Goal: Information Seeking & Learning: Learn about a topic

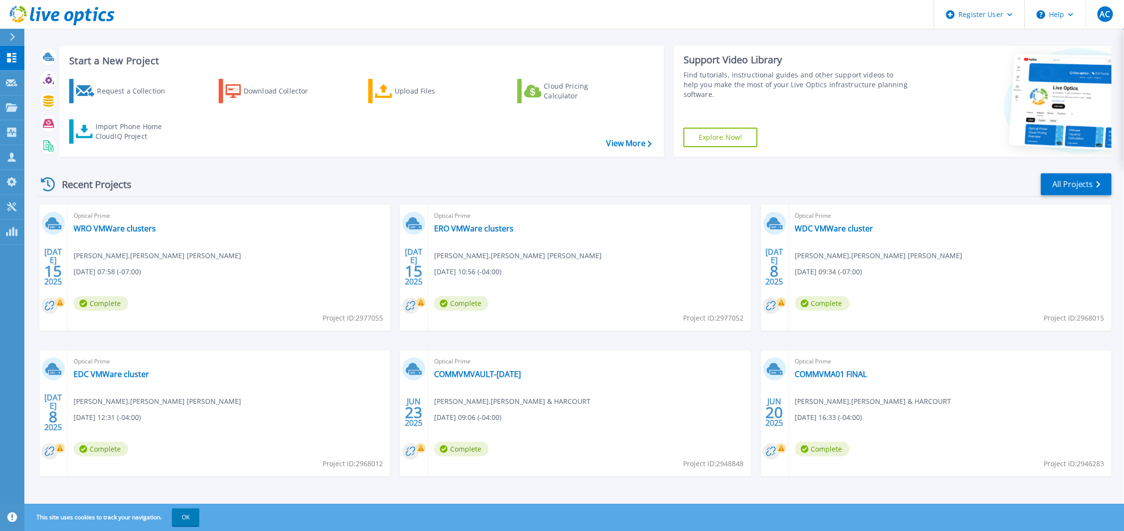
scroll to position [9, 0]
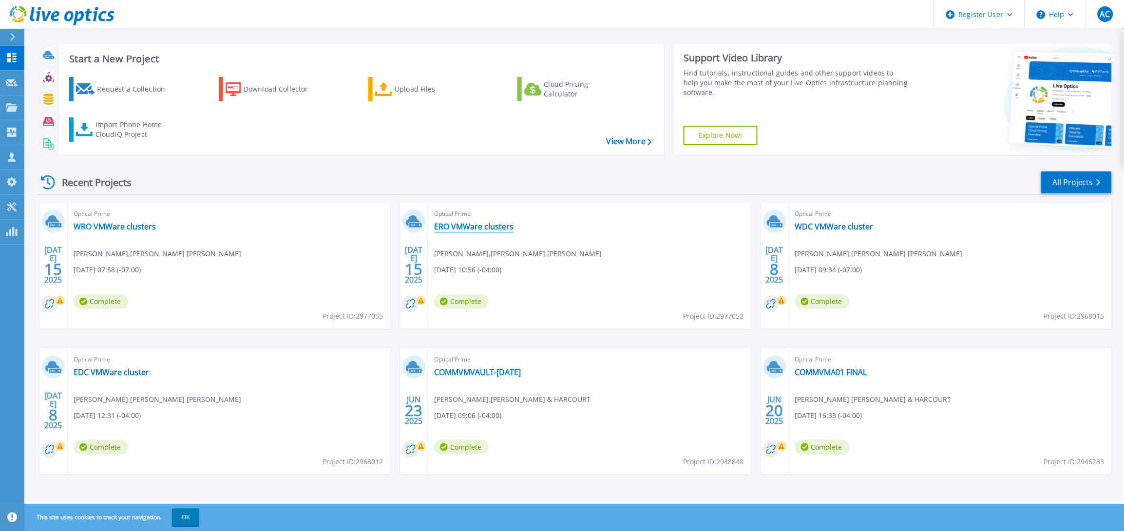
click at [491, 229] on link "ERO VMWare clusters" at bounding box center [473, 227] width 79 height 10
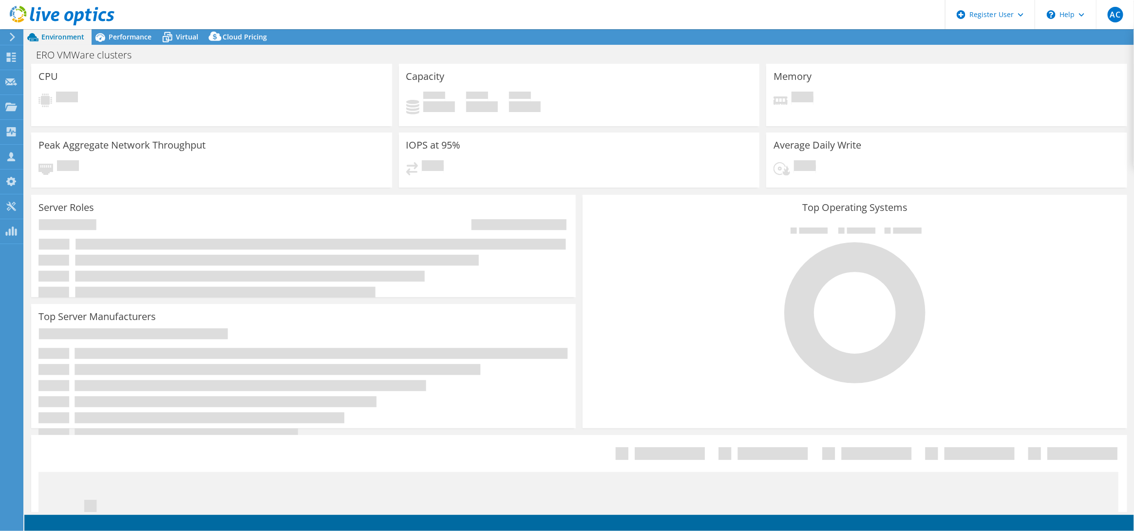
select select "USD"
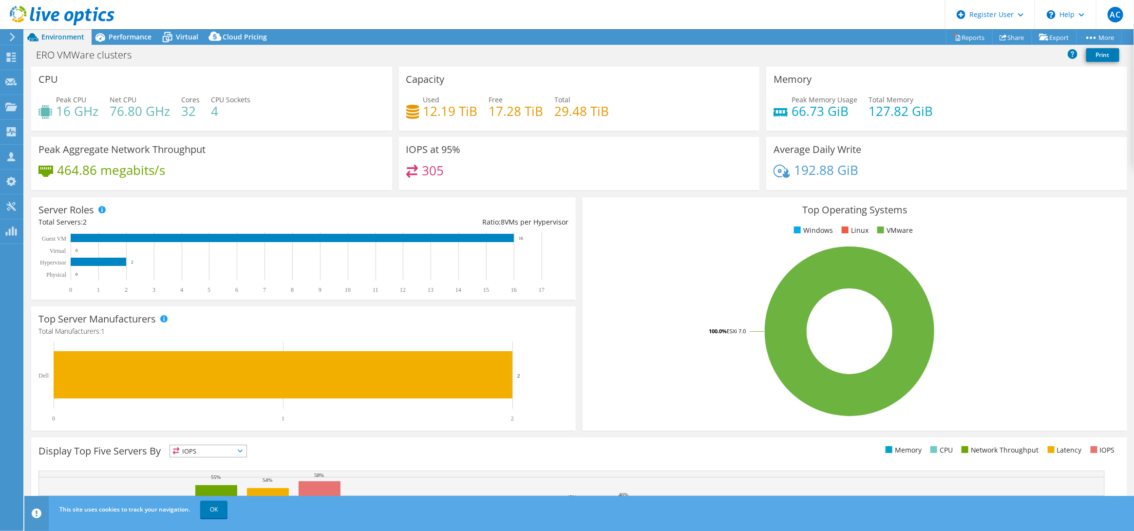
click at [61, 6] on icon at bounding box center [62, 16] width 105 height 20
click at [117, 43] on div "Performance" at bounding box center [125, 37] width 67 height 16
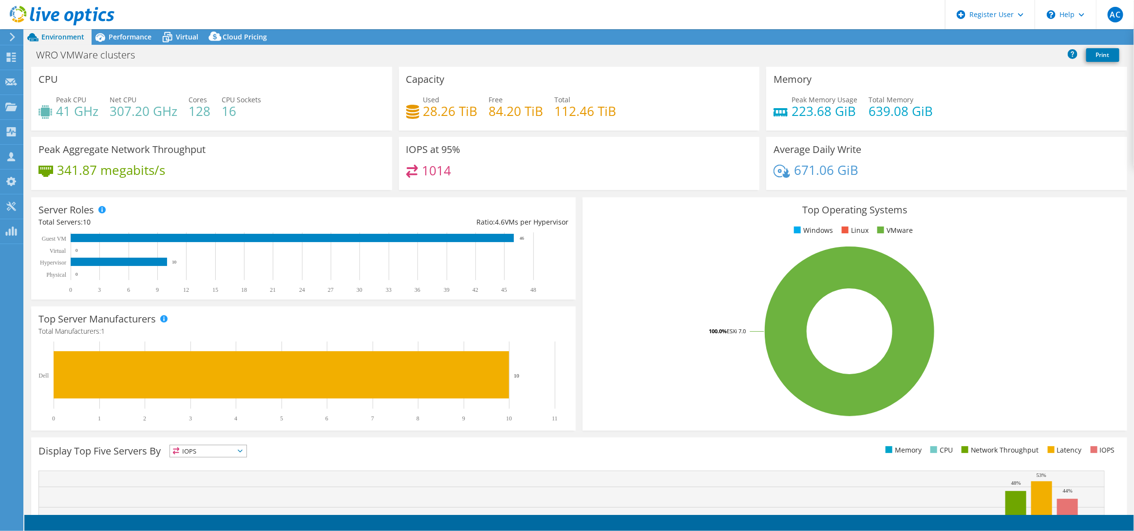
select select "USD"
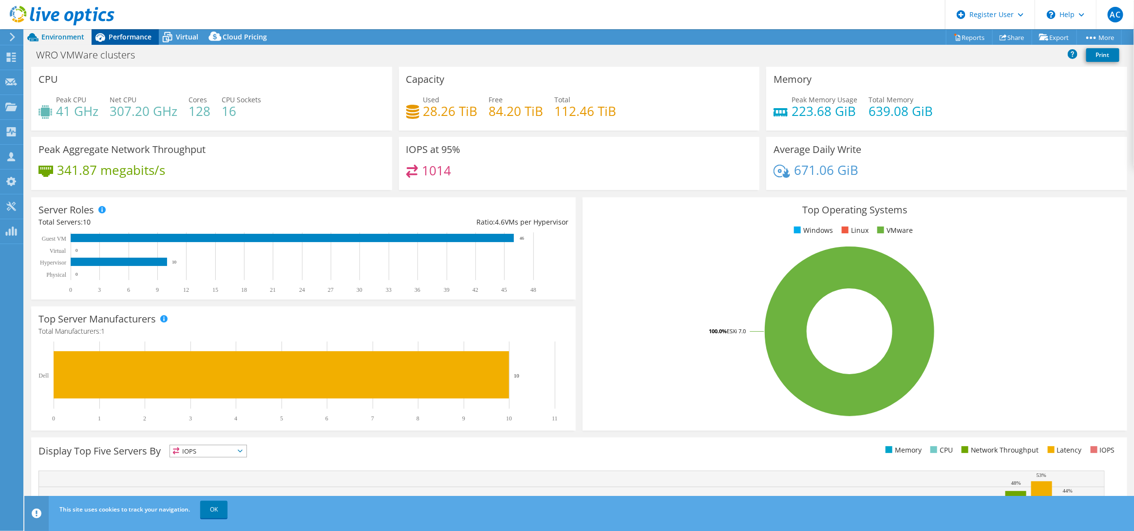
click at [113, 36] on span "Performance" at bounding box center [130, 36] width 43 height 9
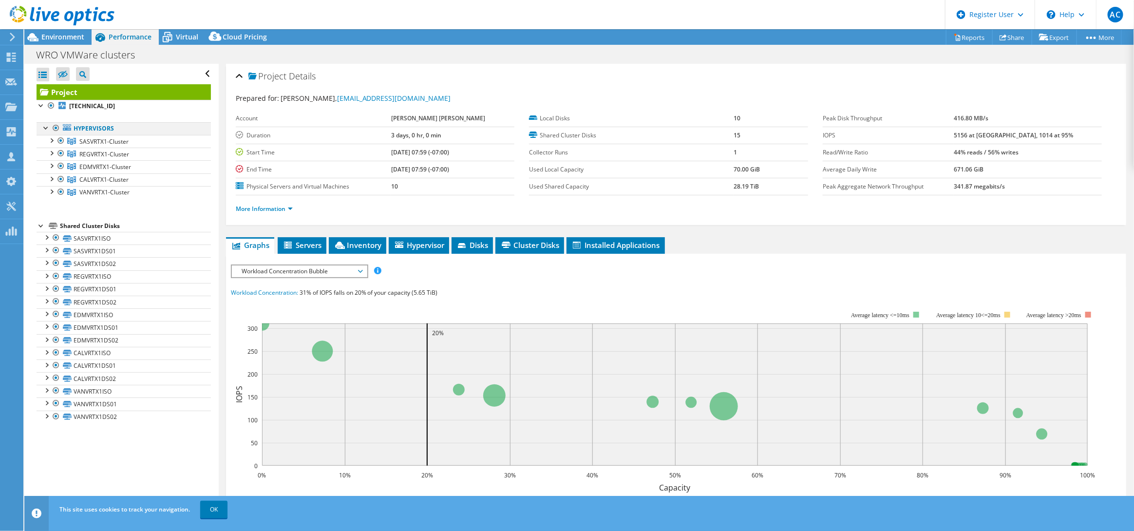
click at [55, 133] on div at bounding box center [56, 128] width 10 height 12
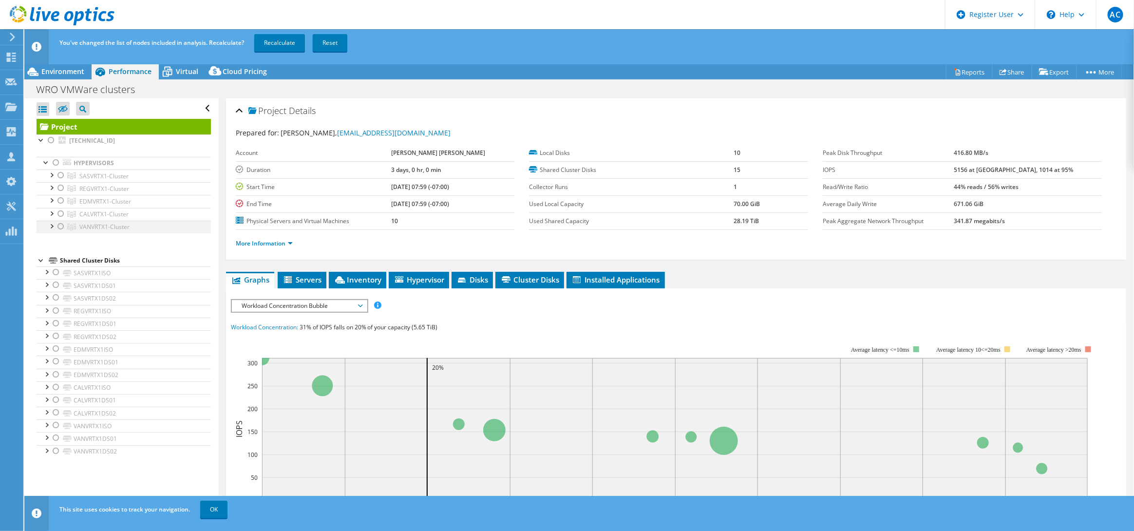
click at [60, 227] on div at bounding box center [61, 227] width 10 height 12
click at [273, 36] on link "Recalculate" at bounding box center [279, 43] width 51 height 18
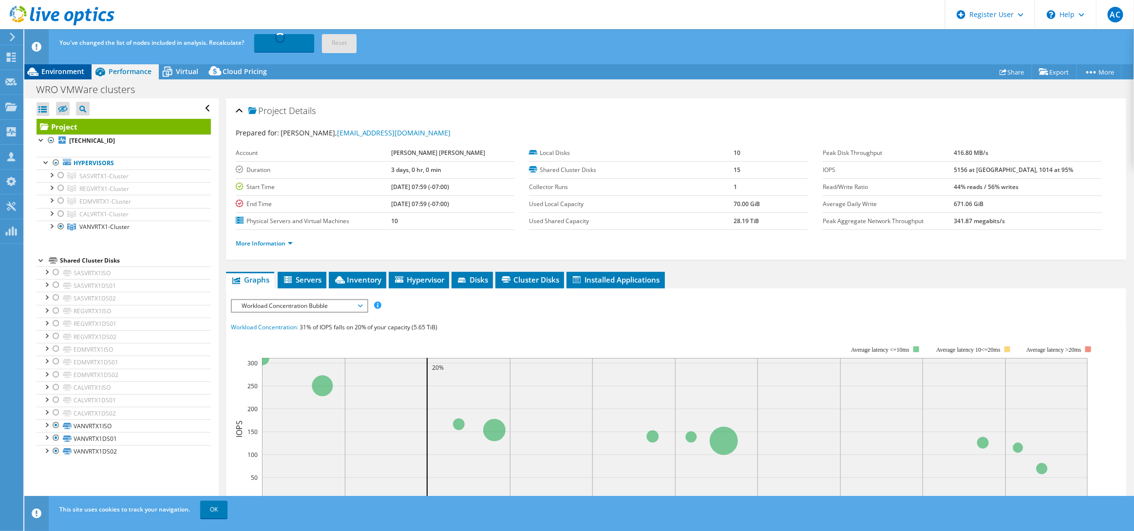
click at [68, 72] on span "Environment" at bounding box center [62, 71] width 43 height 9
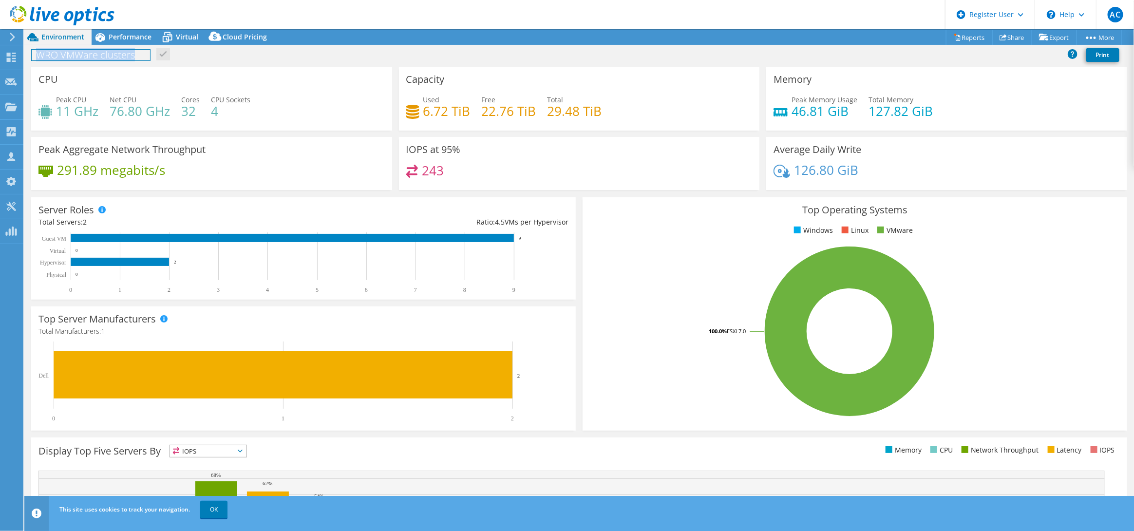
drag, startPoint x: 37, startPoint y: 57, endPoint x: 162, endPoint y: 51, distance: 125.9
click at [162, 51] on div "WRO VMWare clusters Print" at bounding box center [579, 55] width 1110 height 18
click at [354, 65] on div "WRO VMWare clusters Print" at bounding box center [579, 56] width 1110 height 21
click at [133, 30] on div "Performance" at bounding box center [125, 37] width 67 height 16
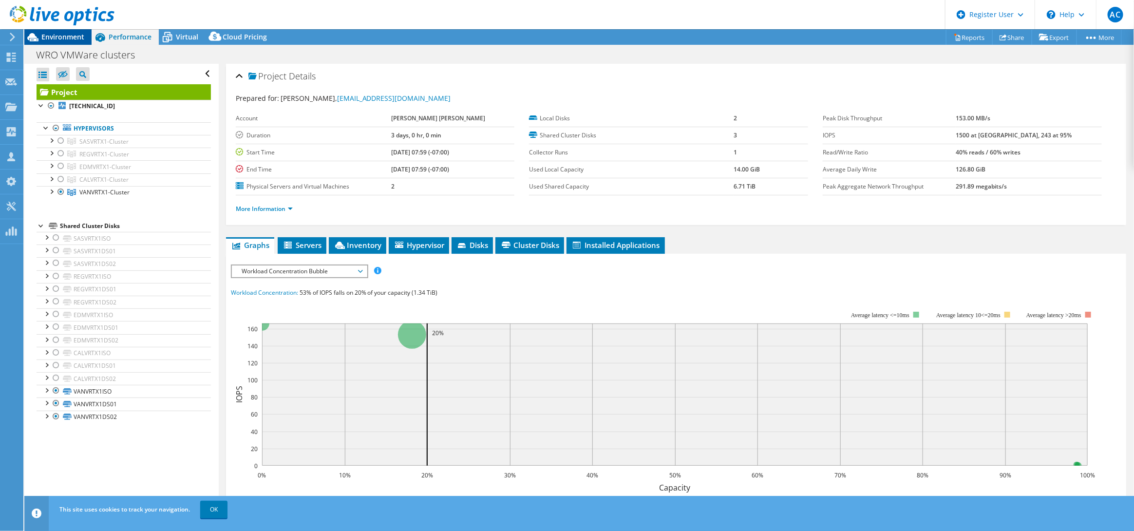
click at [68, 41] on div "Environment" at bounding box center [57, 37] width 67 height 16
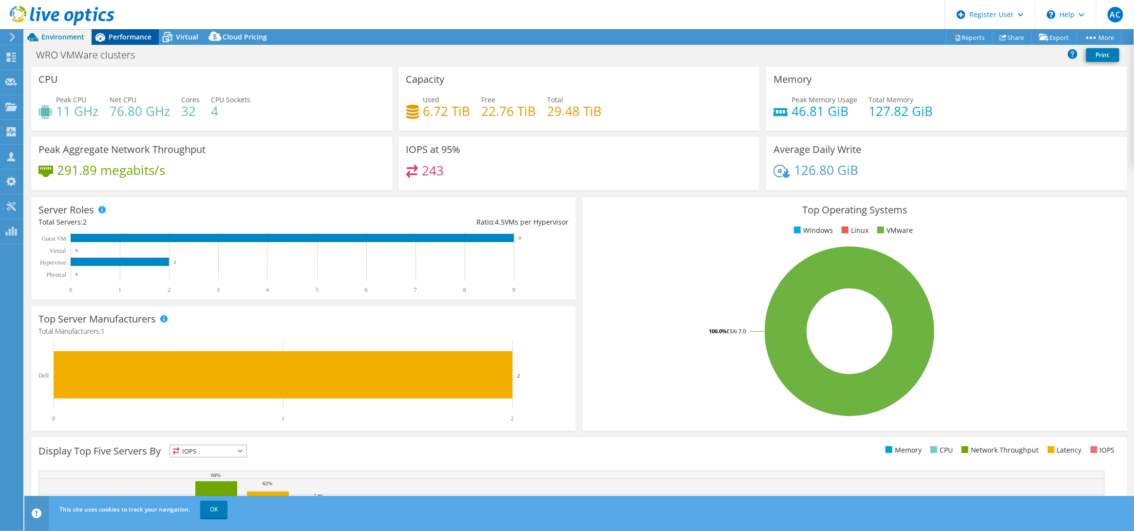
click at [121, 33] on span "Performance" at bounding box center [130, 36] width 43 height 9
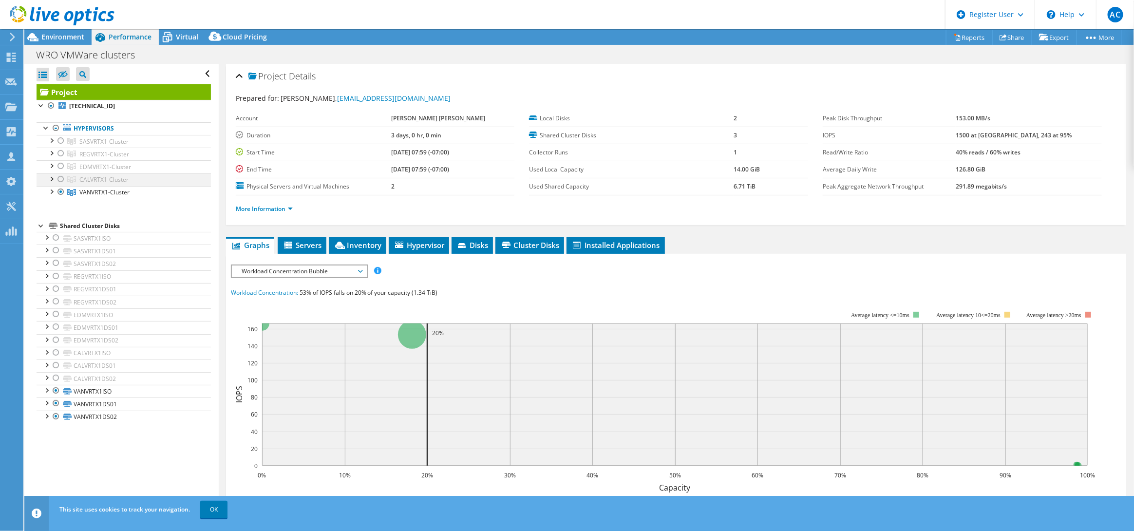
click at [56, 176] on div at bounding box center [61, 179] width 10 height 12
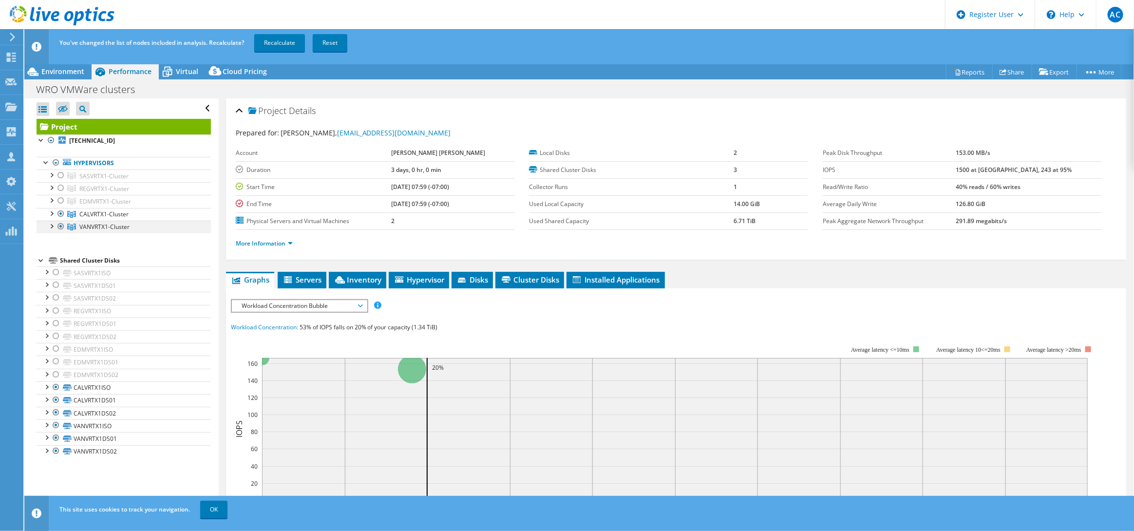
click at [63, 228] on div at bounding box center [61, 227] width 10 height 12
click at [283, 50] on link "Recalculate" at bounding box center [279, 43] width 51 height 18
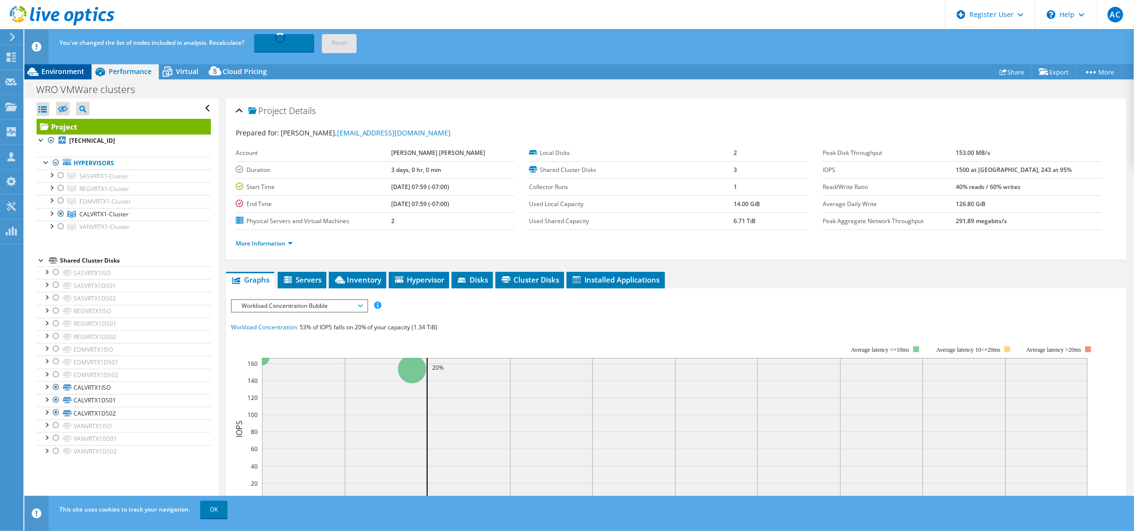
click at [65, 75] on span "Environment" at bounding box center [62, 71] width 43 height 9
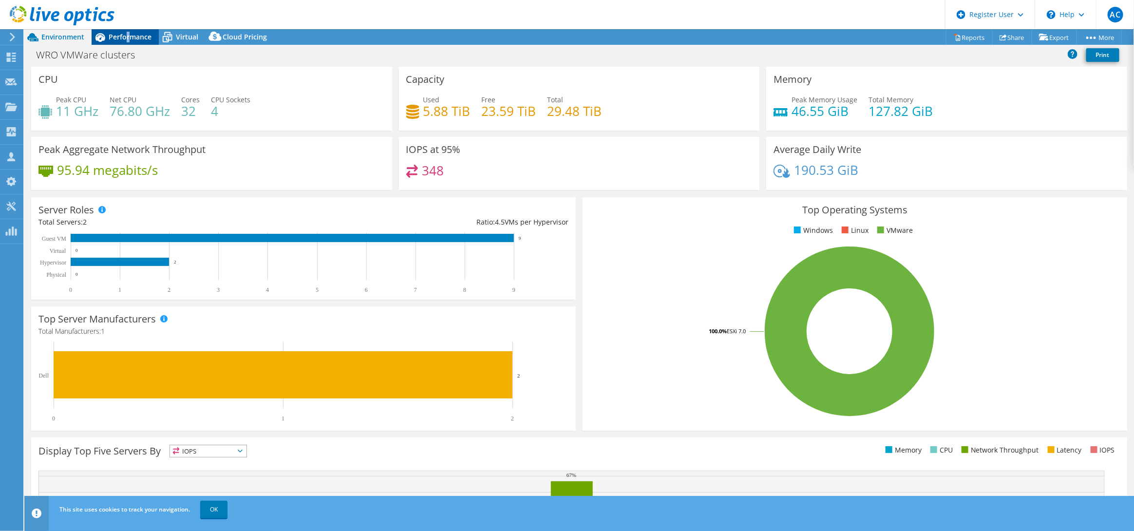
click at [126, 40] on span "Performance" at bounding box center [130, 36] width 43 height 9
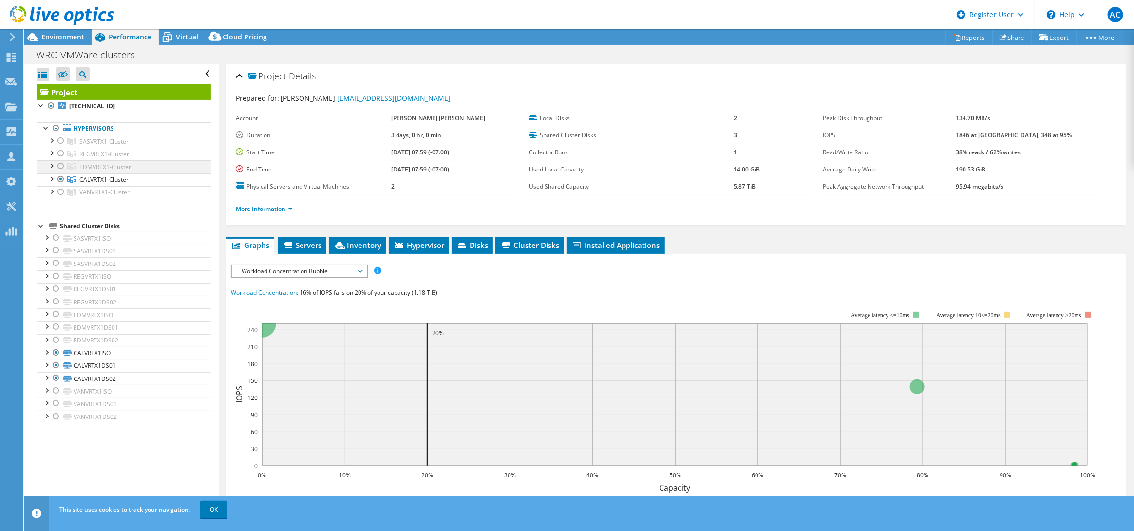
click at [60, 166] on div at bounding box center [61, 166] width 10 height 12
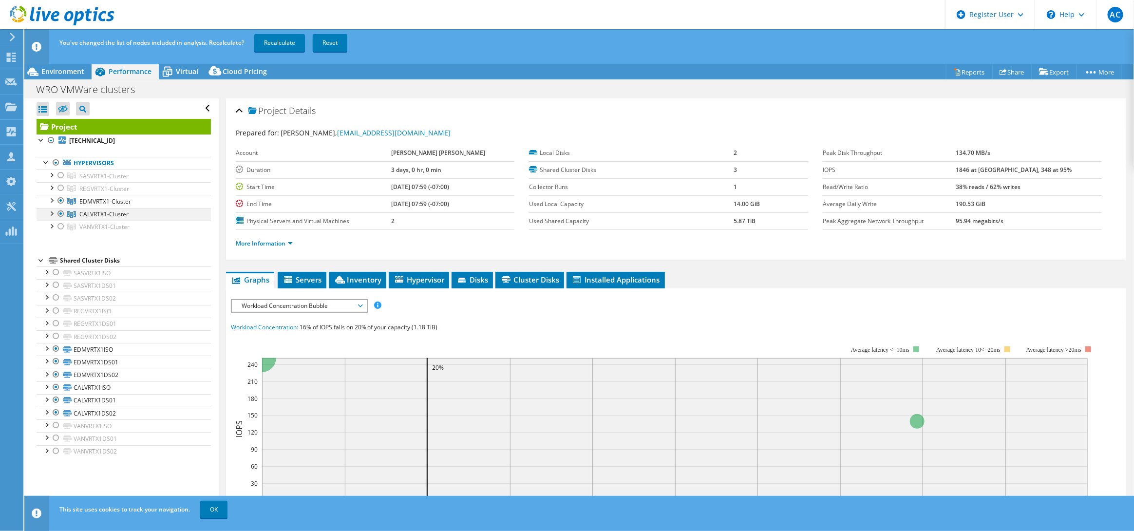
click at [57, 215] on div at bounding box center [61, 214] width 10 height 12
click at [276, 38] on link "Recalculate" at bounding box center [279, 43] width 51 height 18
click at [56, 76] on span "Environment" at bounding box center [62, 71] width 43 height 9
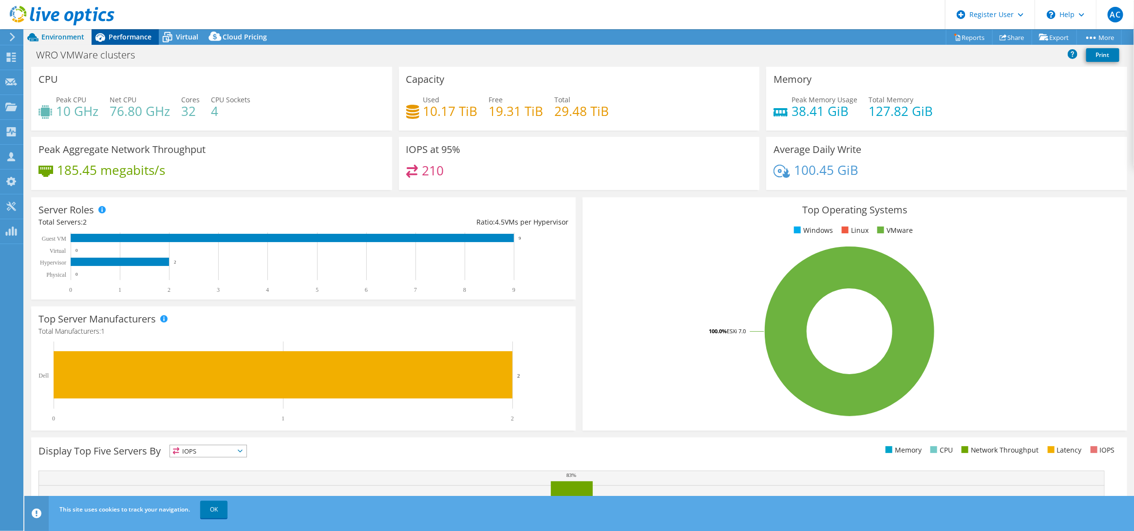
click at [125, 34] on span "Performance" at bounding box center [130, 36] width 43 height 9
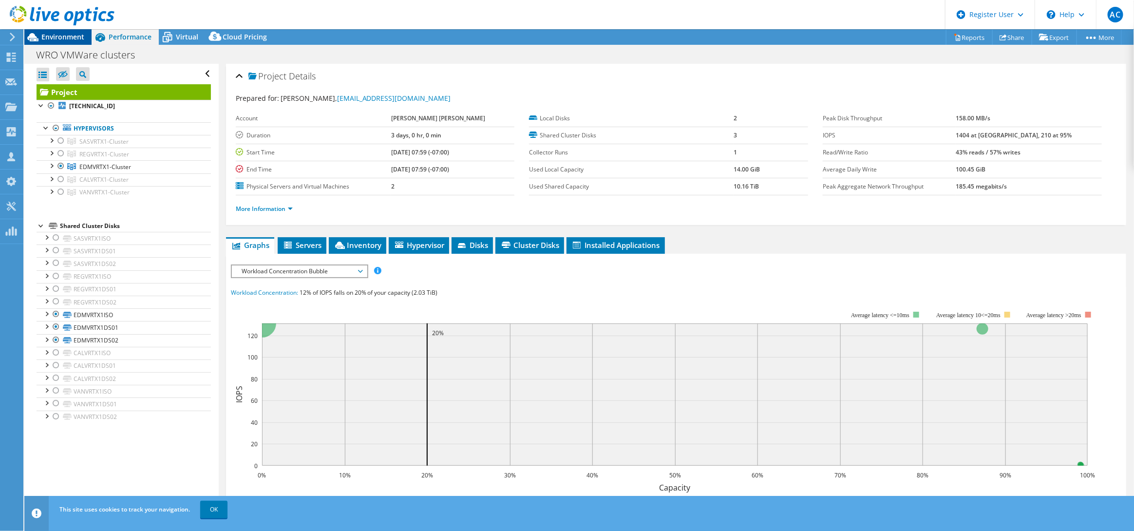
click at [83, 41] on span "Environment" at bounding box center [62, 36] width 43 height 9
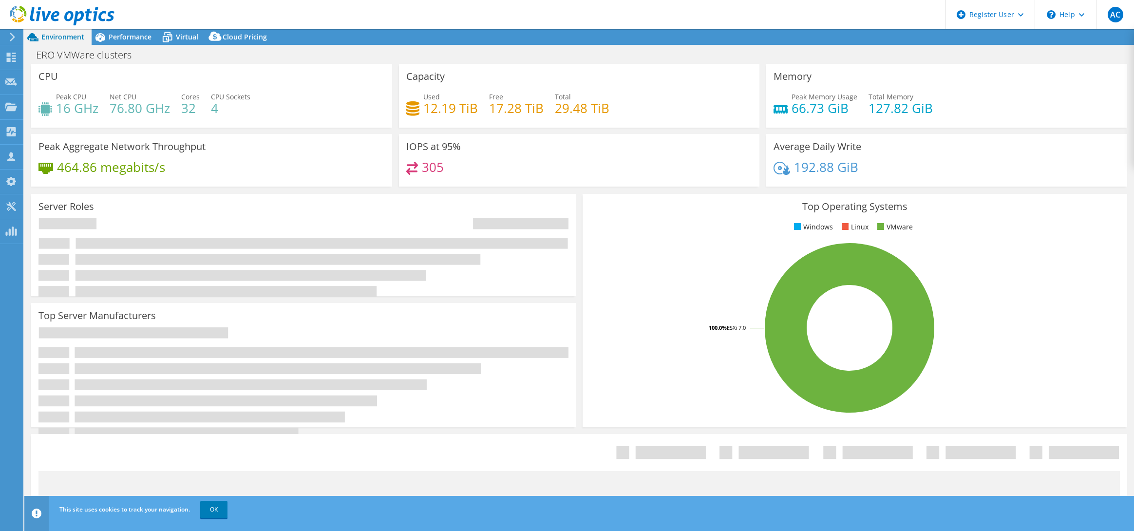
select select "USD"
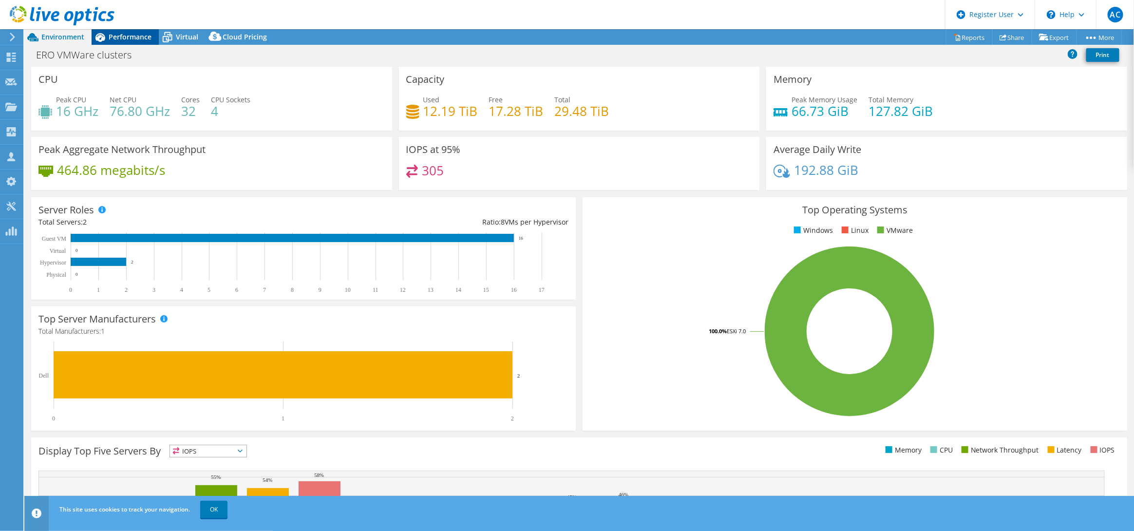
click at [137, 43] on div "Performance" at bounding box center [125, 37] width 67 height 16
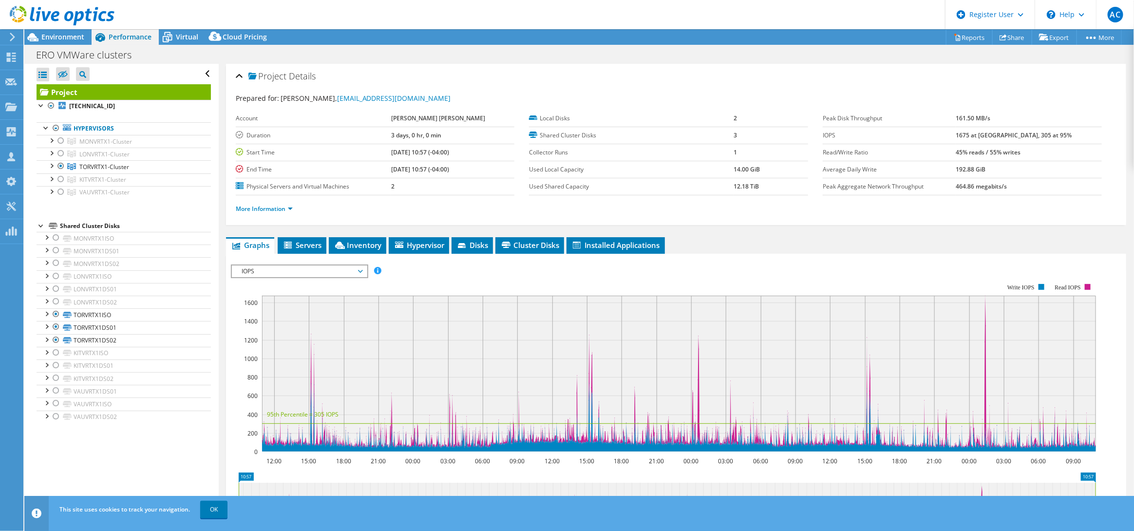
click at [76, 32] on div at bounding box center [57, 16] width 114 height 33
click at [70, 47] on div "ERO VMWare clusters Print" at bounding box center [579, 55] width 1110 height 18
click at [67, 37] on span "Environment" at bounding box center [62, 36] width 43 height 9
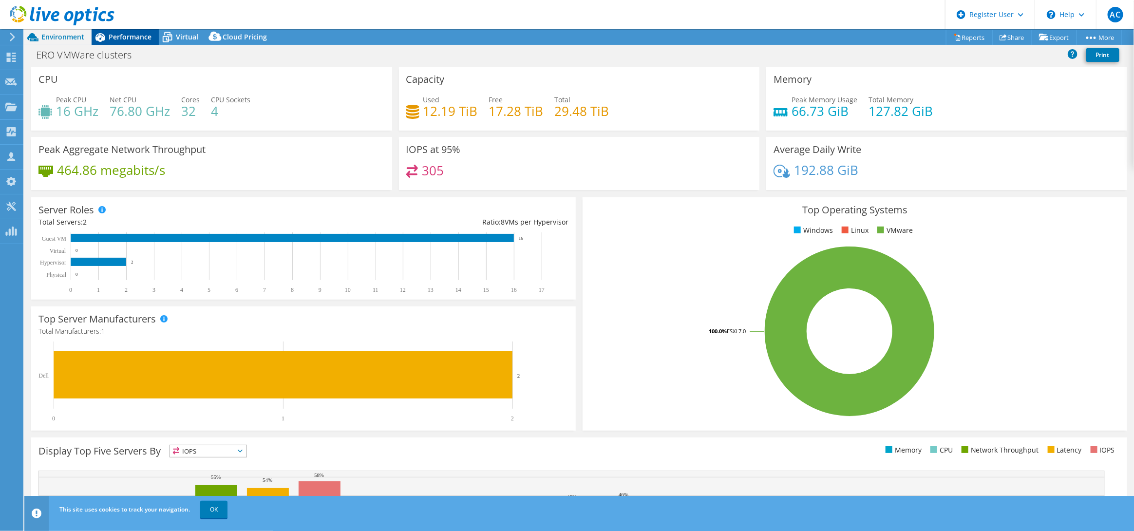
click at [120, 32] on span "Performance" at bounding box center [130, 36] width 43 height 9
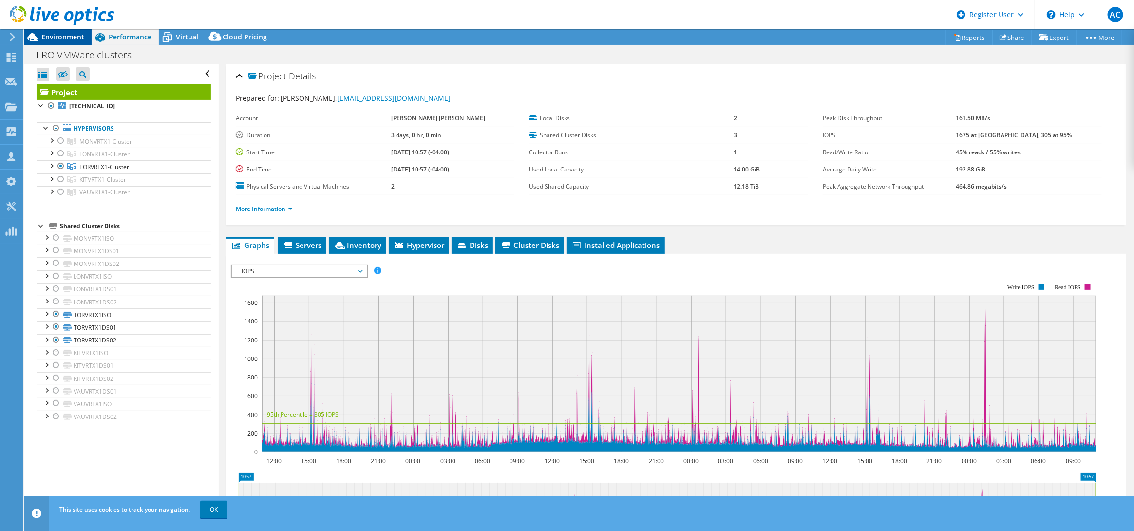
click at [65, 38] on span "Environment" at bounding box center [62, 36] width 43 height 9
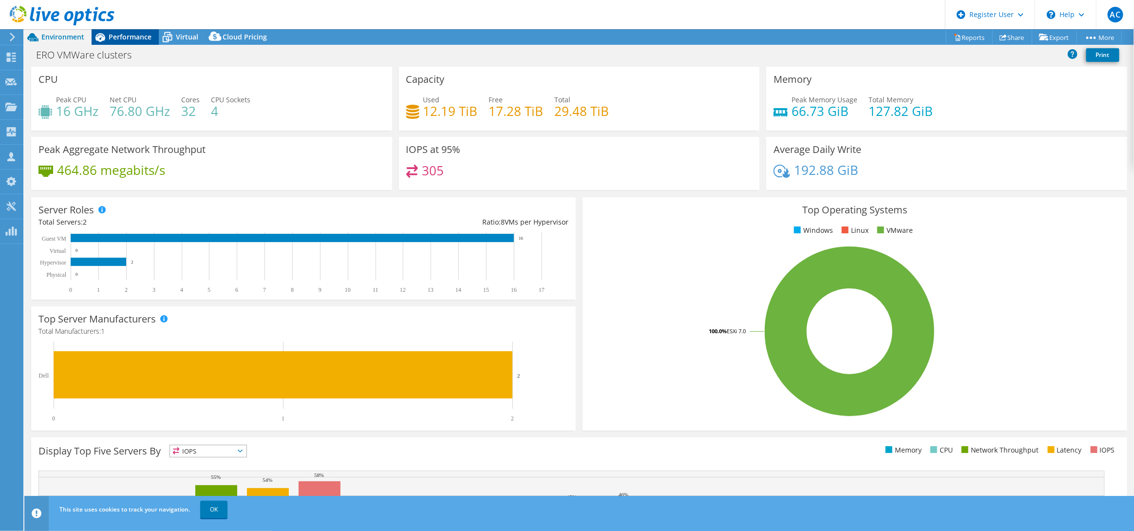
click at [115, 40] on span "Performance" at bounding box center [130, 36] width 43 height 9
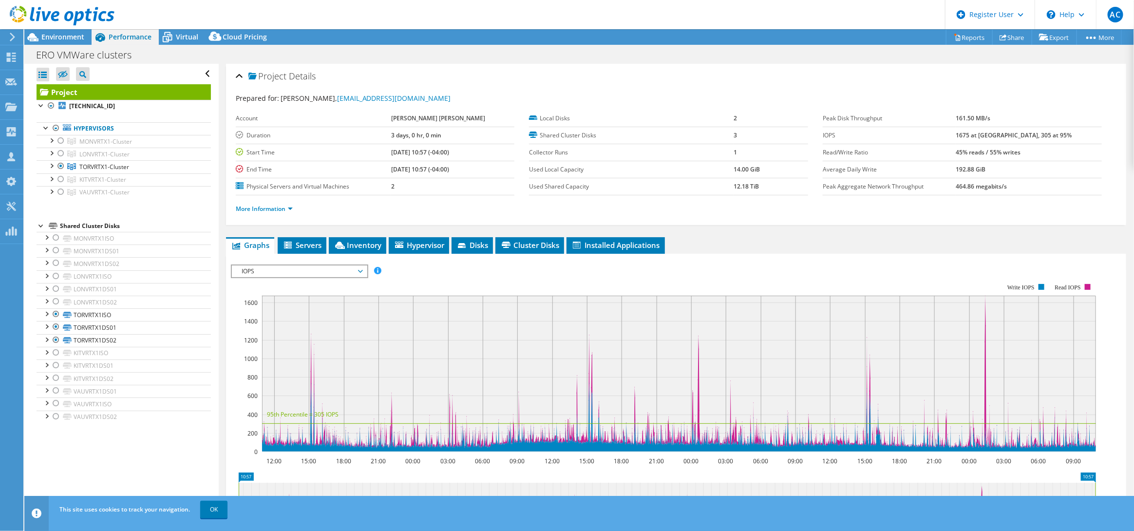
click at [115, 40] on span "Performance" at bounding box center [130, 36] width 43 height 9
click at [76, 44] on div "Environment" at bounding box center [57, 37] width 67 height 16
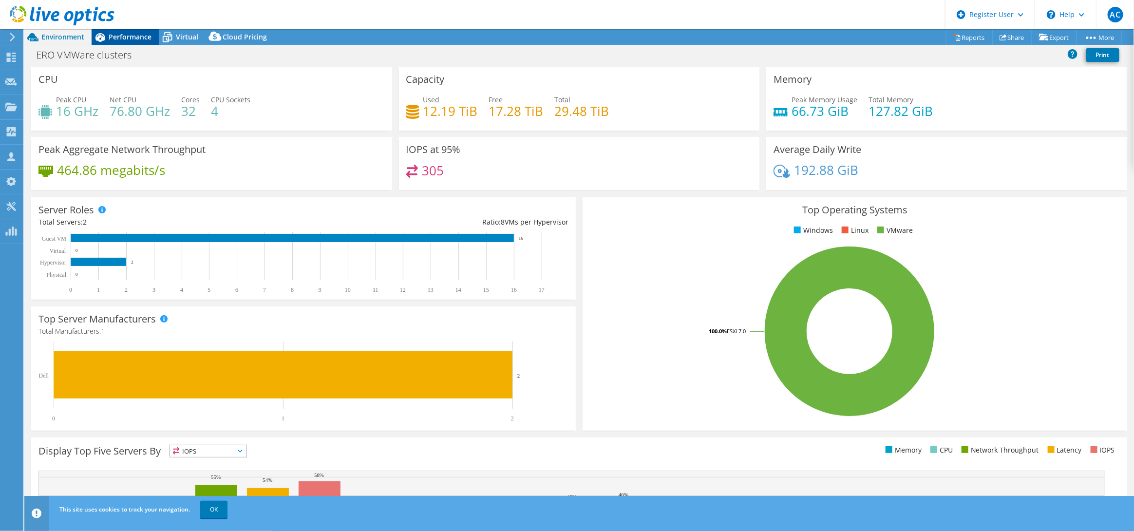
click at [131, 33] on span "Performance" at bounding box center [130, 36] width 43 height 9
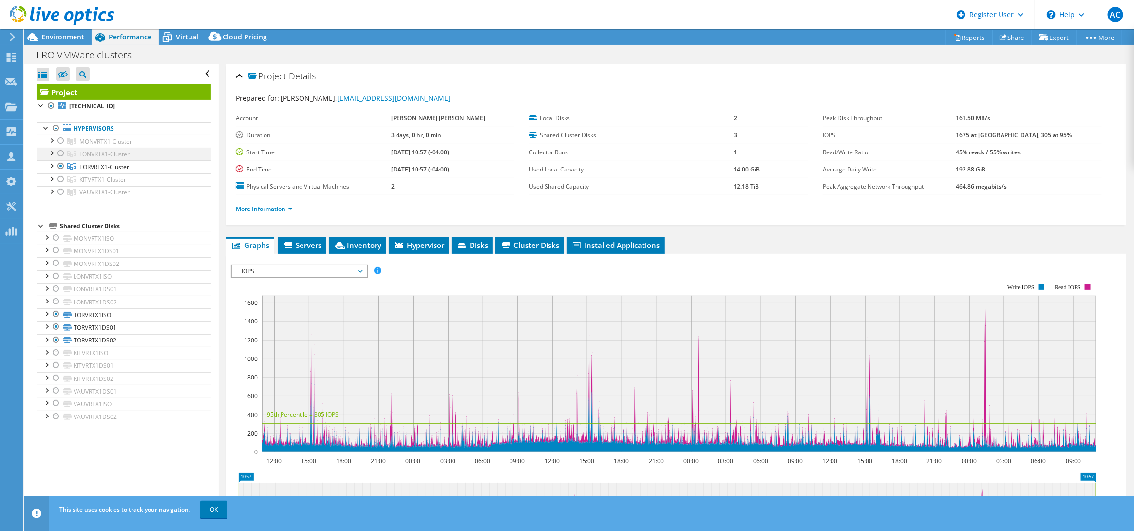
click at [60, 155] on div at bounding box center [61, 154] width 10 height 12
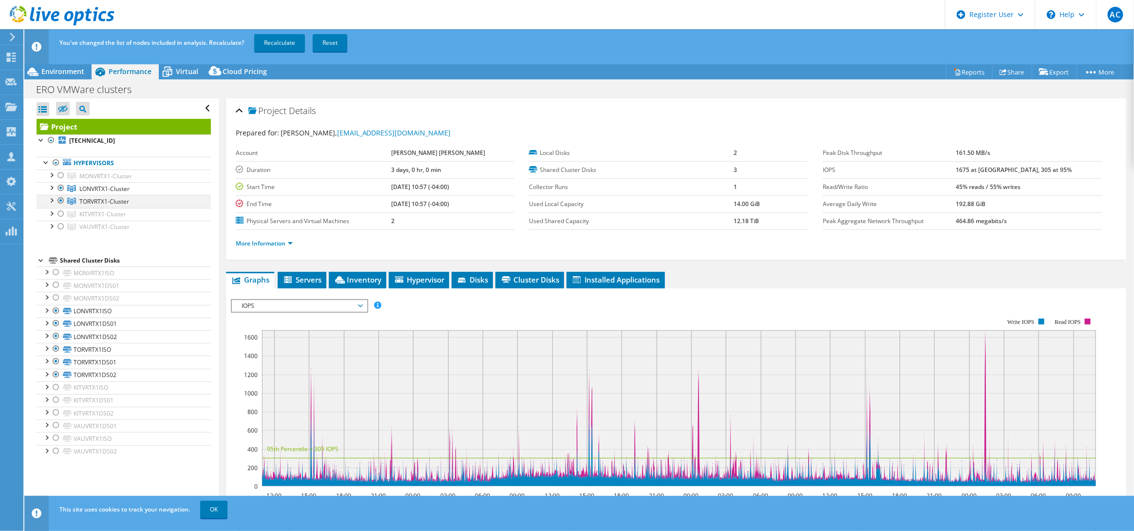
click at [60, 202] on div at bounding box center [61, 201] width 10 height 12
click at [275, 43] on link "Recalculate" at bounding box center [279, 43] width 51 height 18
click at [41, 77] on icon at bounding box center [32, 71] width 17 height 17
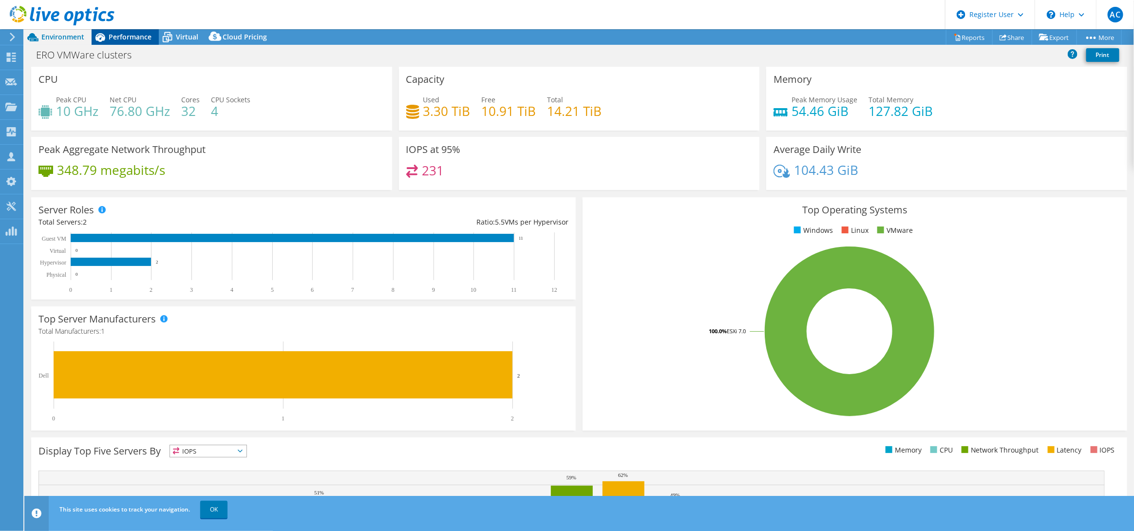
click at [142, 31] on div "Performance" at bounding box center [125, 37] width 67 height 16
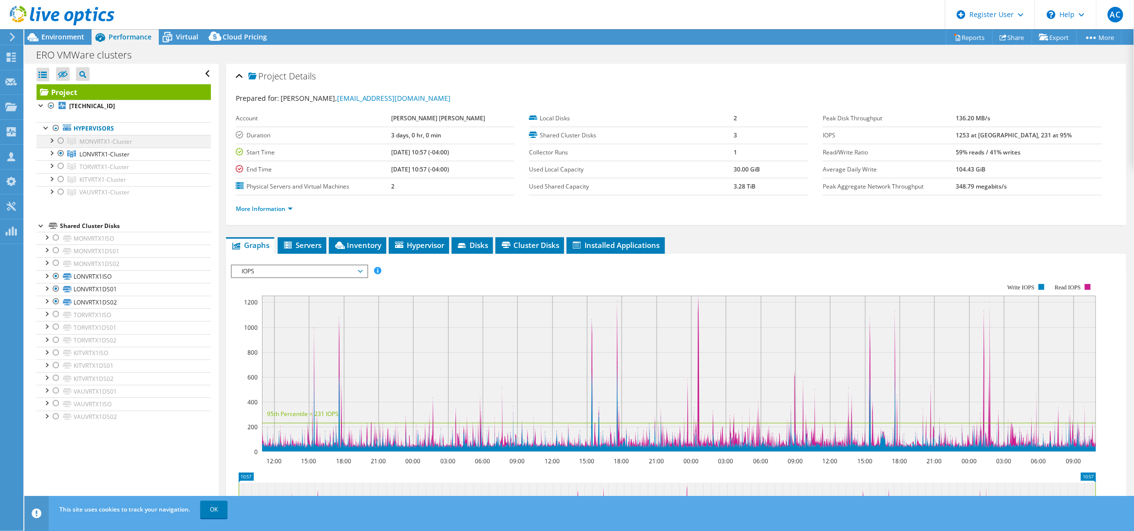
click at [62, 141] on div at bounding box center [61, 141] width 10 height 12
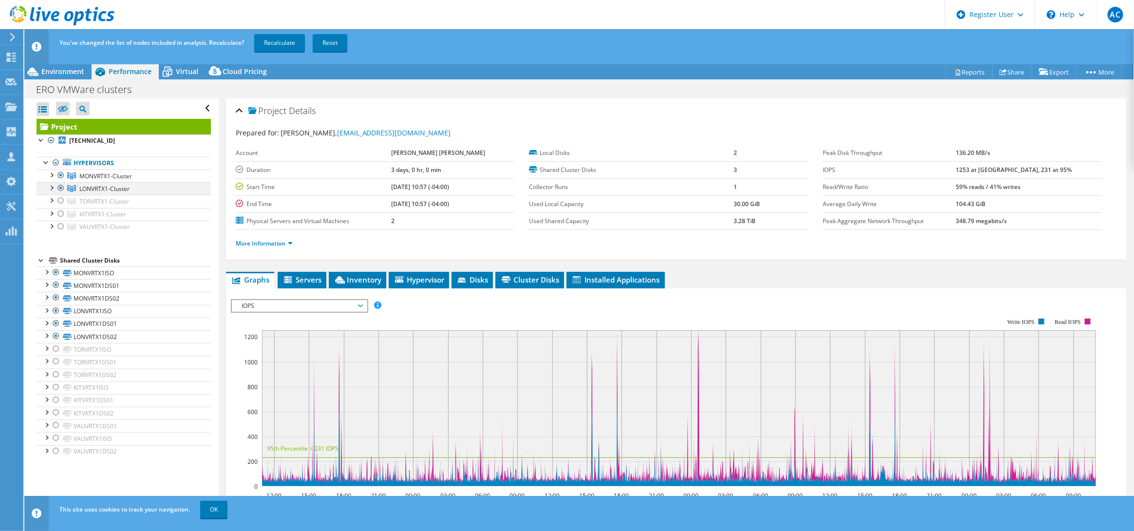
click at [58, 188] on div at bounding box center [61, 188] width 10 height 12
click at [285, 41] on link "Recalculate" at bounding box center [279, 43] width 51 height 18
click at [46, 80] on div "ERO VMWare clusters Print" at bounding box center [579, 89] width 1110 height 18
click at [51, 72] on span "Environment" at bounding box center [62, 71] width 43 height 9
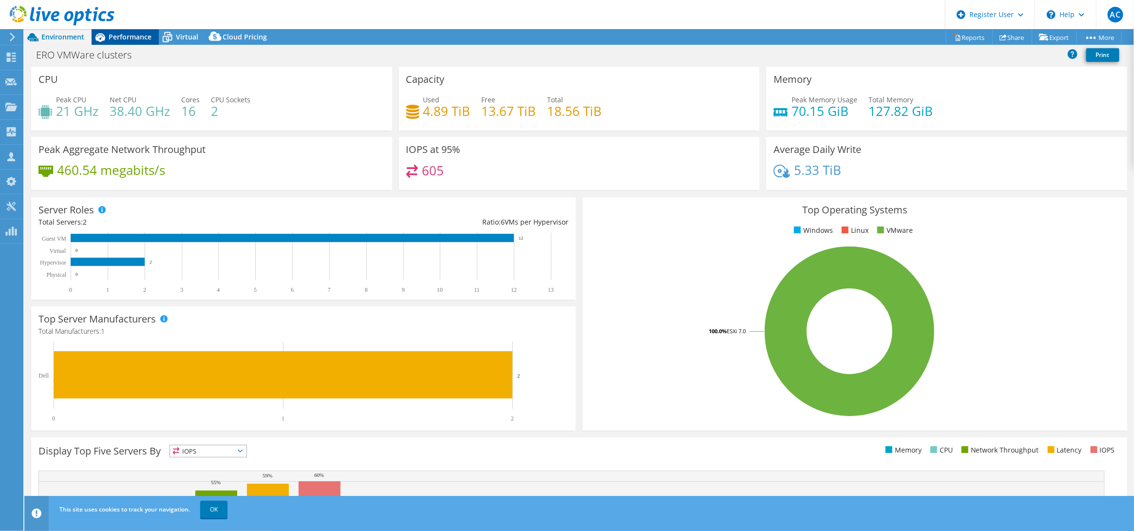
click at [126, 43] on div "Performance" at bounding box center [125, 37] width 67 height 16
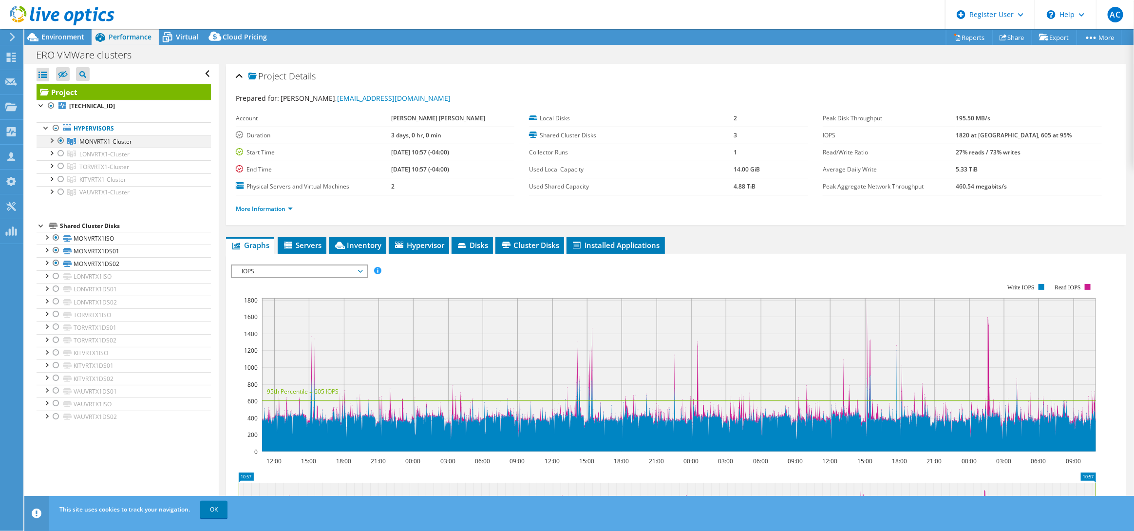
click at [60, 143] on div at bounding box center [61, 141] width 10 height 12
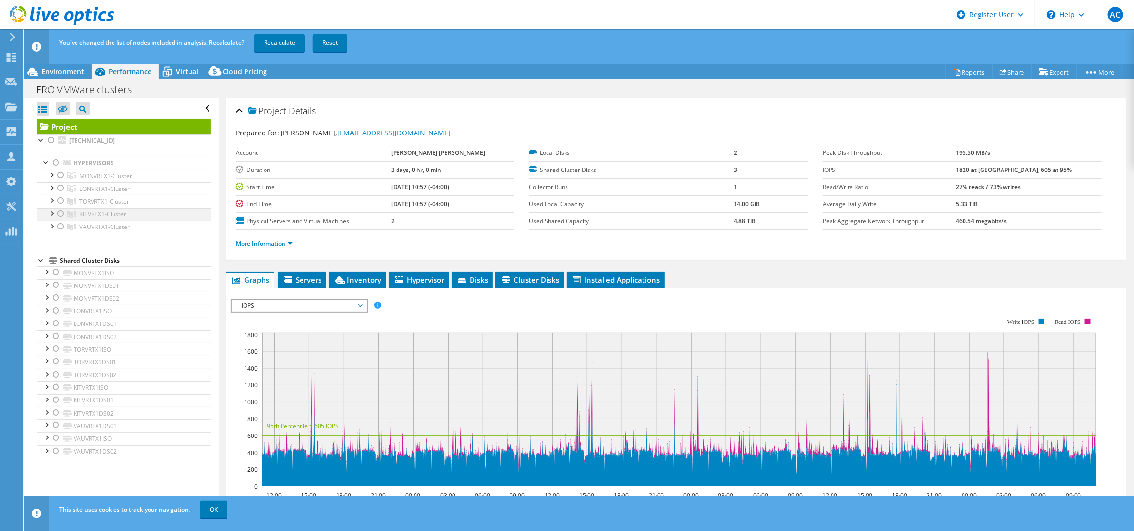
click at [62, 212] on div at bounding box center [61, 214] width 10 height 12
click at [272, 48] on link "Recalculate" at bounding box center [279, 43] width 51 height 18
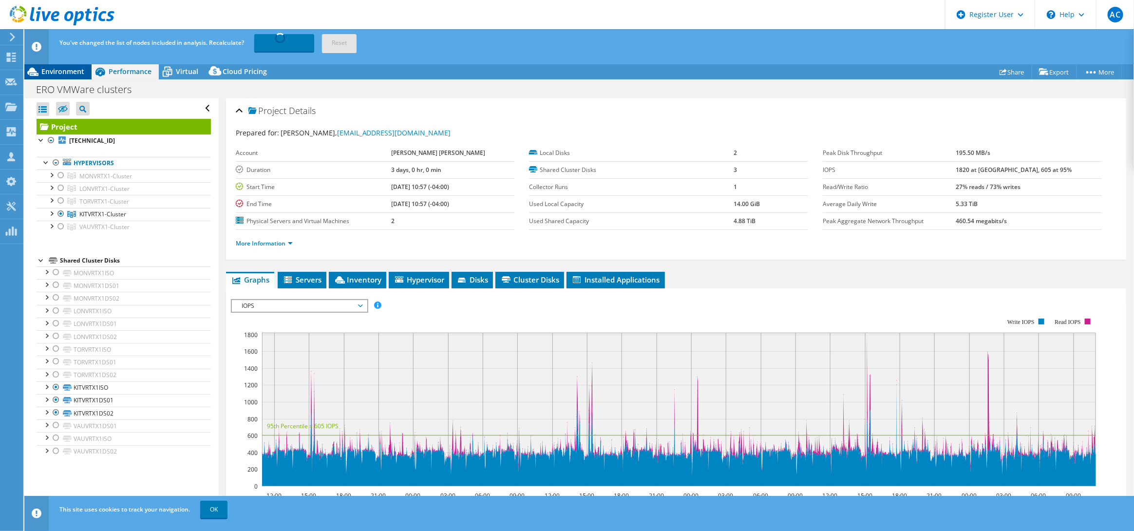
click at [62, 76] on span "Environment" at bounding box center [62, 71] width 43 height 9
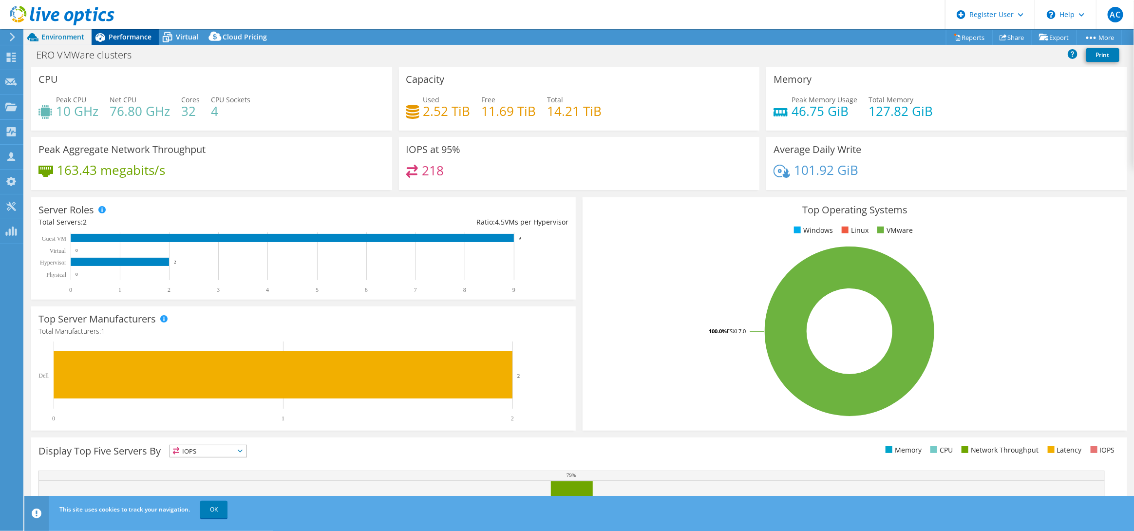
drag, startPoint x: 135, startPoint y: 36, endPoint x: 132, endPoint y: 43, distance: 7.9
click at [134, 36] on span "Performance" at bounding box center [130, 36] width 43 height 9
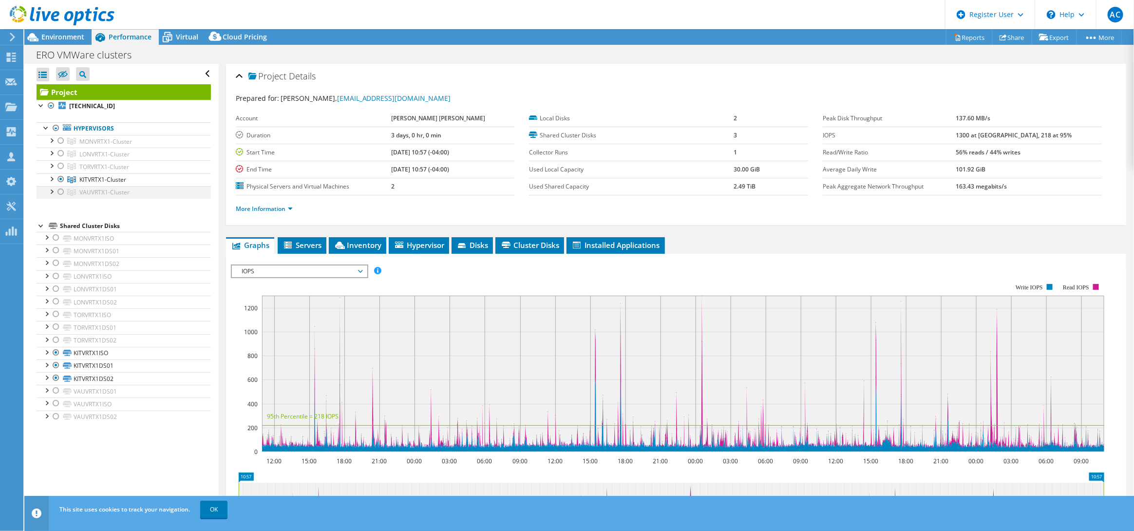
click at [56, 193] on div at bounding box center [61, 192] width 10 height 12
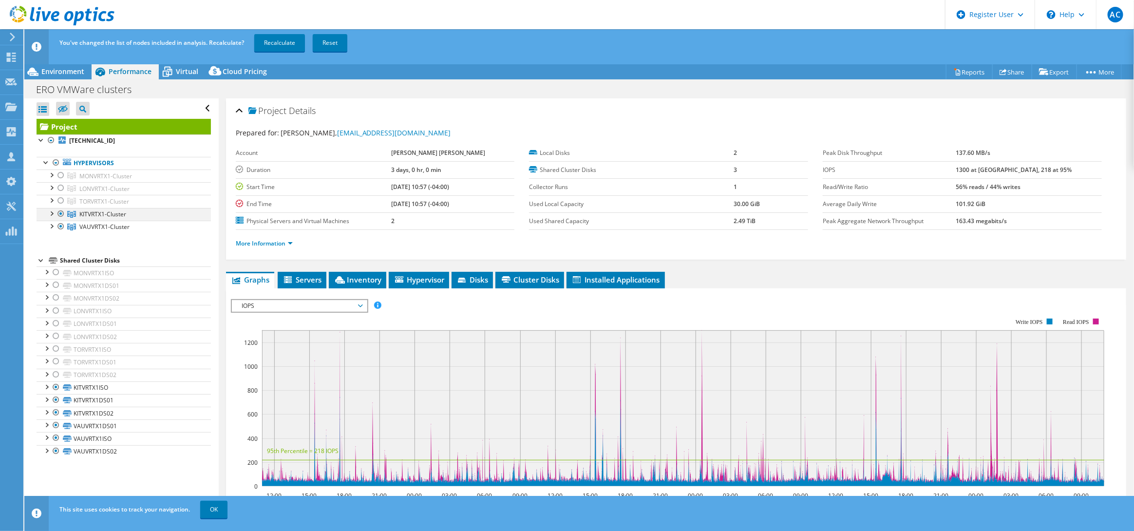
click at [60, 215] on div at bounding box center [61, 214] width 10 height 12
click at [266, 43] on link "Recalculate" at bounding box center [279, 43] width 51 height 18
click at [48, 63] on div at bounding box center [36, 46] width 24 height 35
click at [49, 72] on span "Environment" at bounding box center [62, 71] width 43 height 9
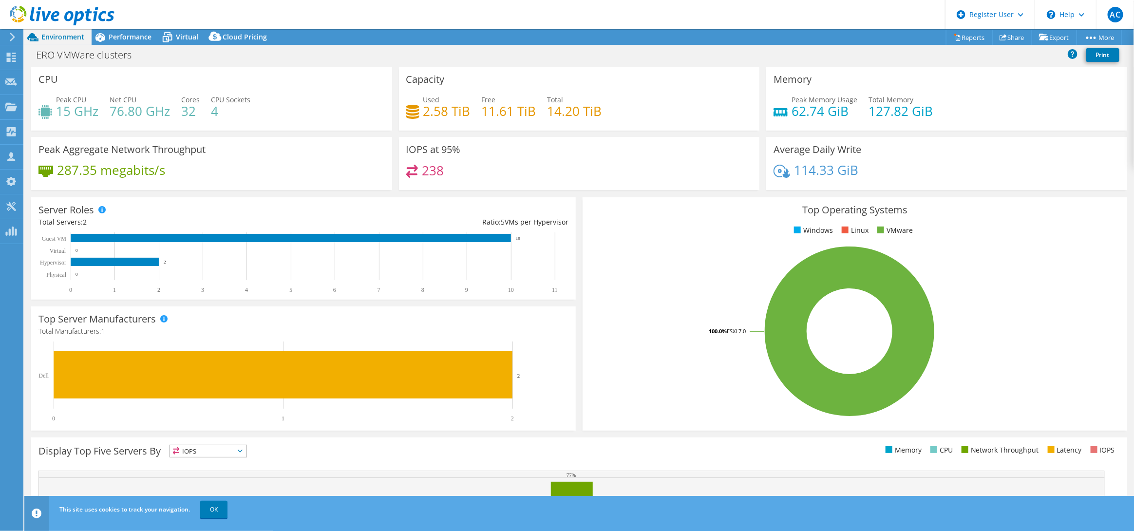
click at [590, 111] on div "Used 2.58 TiB Free 11.61 TiB Total 14.20 TiB" at bounding box center [579, 111] width 346 height 32
click at [590, 111] on h4 "14.20 TiB" at bounding box center [575, 111] width 55 height 11
click at [130, 38] on span "Performance" at bounding box center [130, 36] width 43 height 9
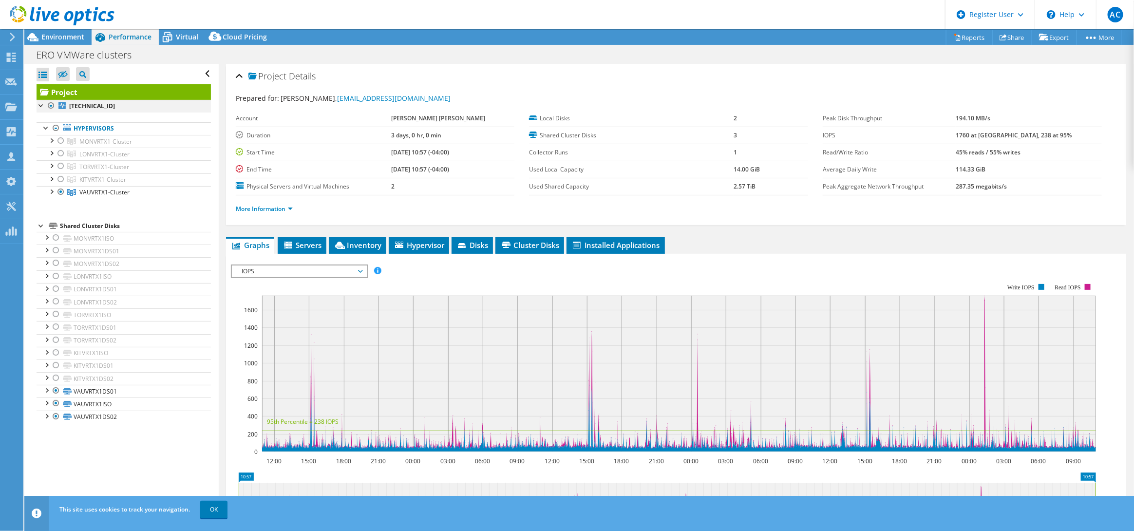
click at [51, 106] on div at bounding box center [51, 106] width 10 height 12
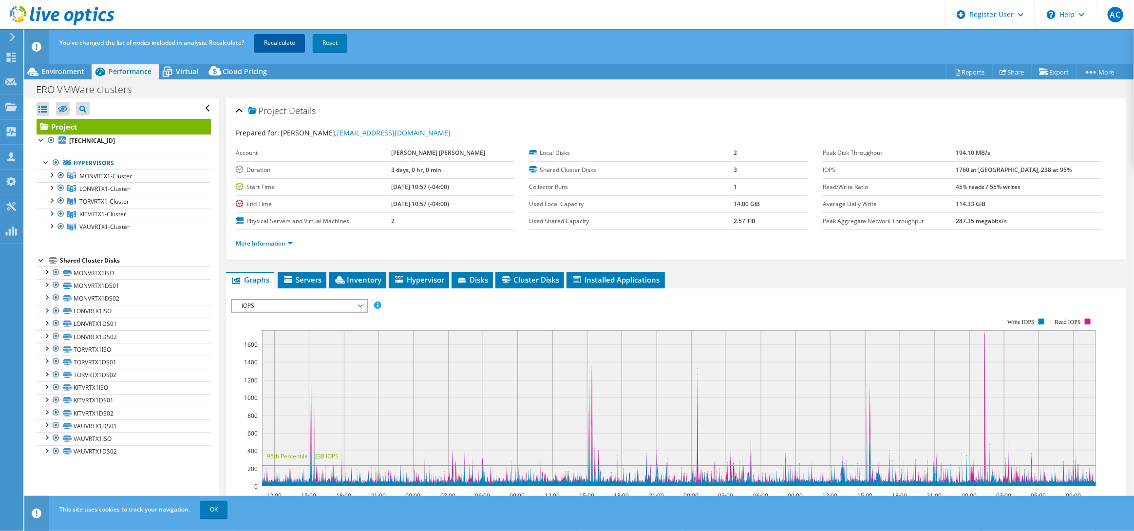
click at [261, 39] on link "Recalculate" at bounding box center [279, 43] width 51 height 18
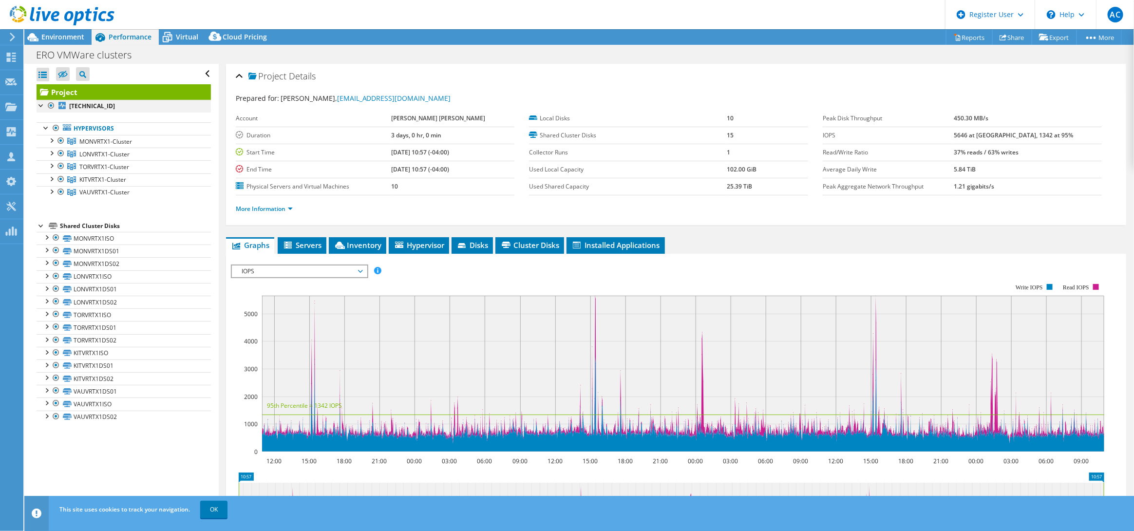
click at [55, 104] on div at bounding box center [51, 106] width 10 height 12
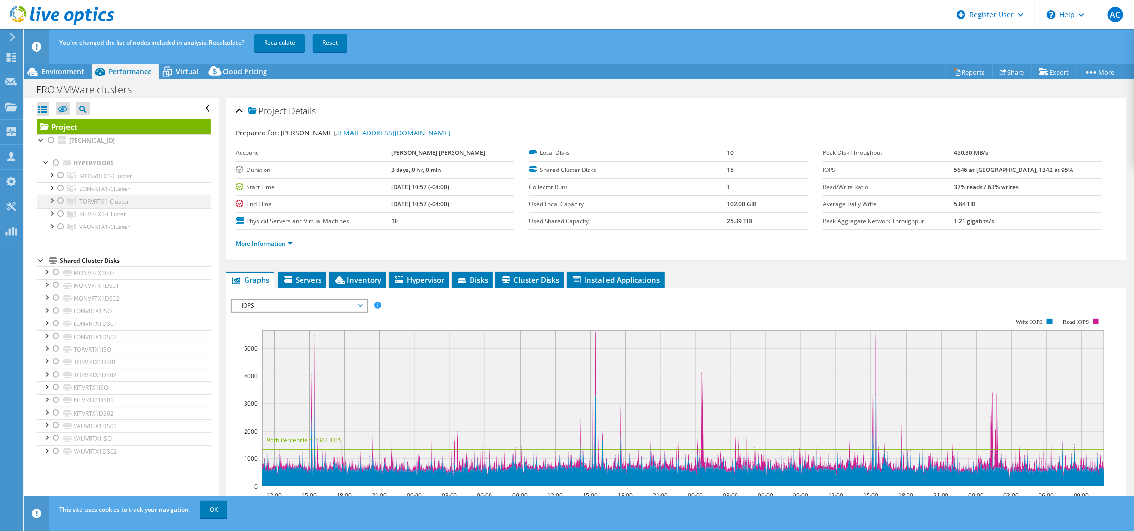
click at [55, 197] on div at bounding box center [51, 200] width 10 height 10
click at [60, 203] on div at bounding box center [61, 201] width 10 height 12
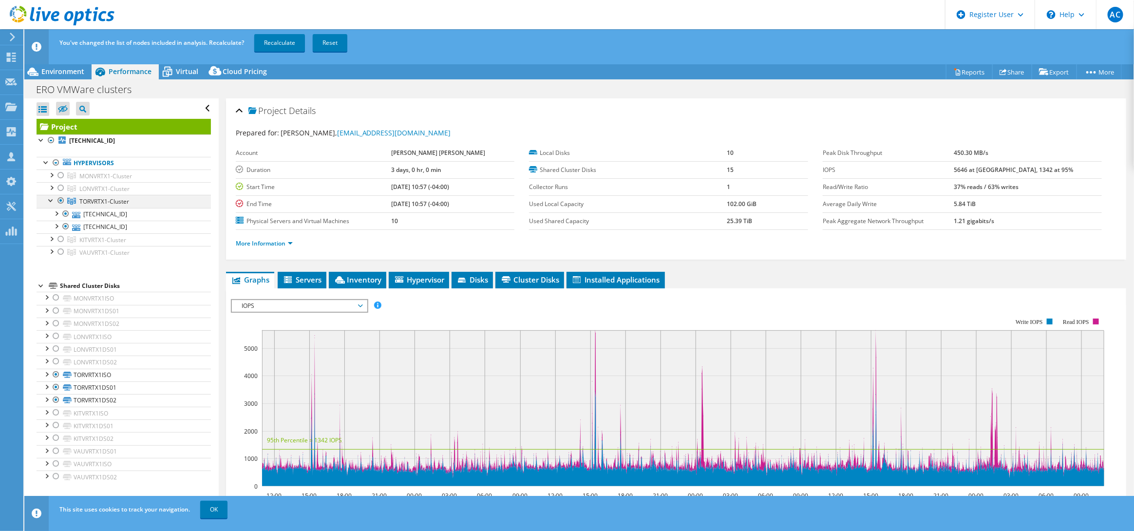
click at [50, 199] on div at bounding box center [51, 200] width 10 height 10
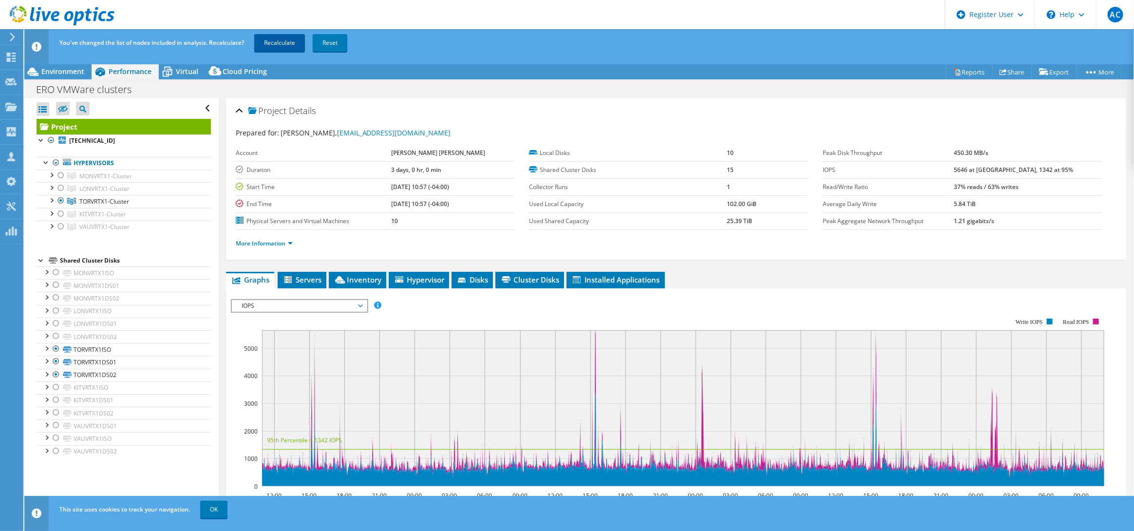
click at [264, 44] on link "Recalculate" at bounding box center [279, 43] width 51 height 18
click at [49, 72] on span "Environment" at bounding box center [62, 71] width 43 height 9
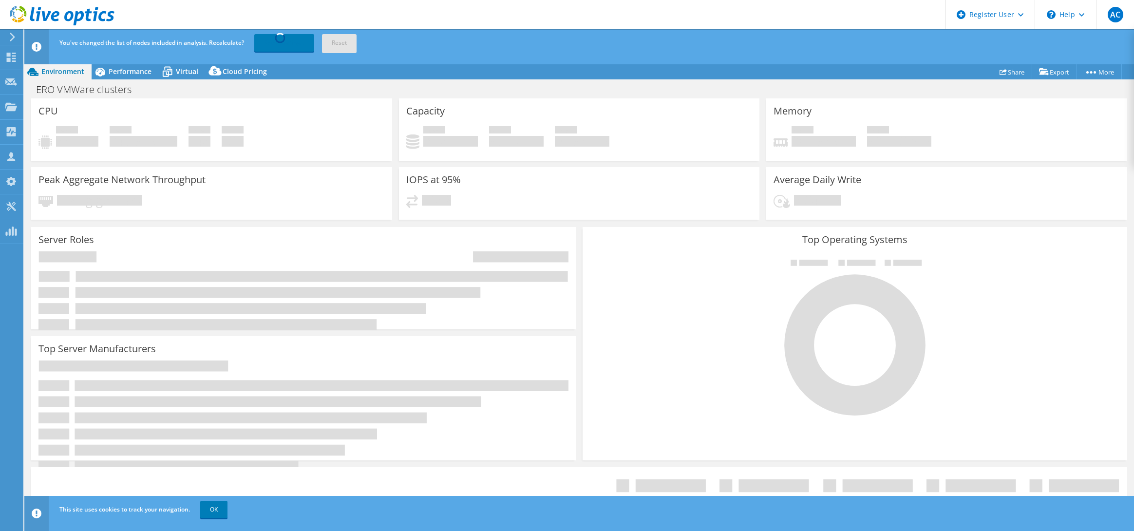
select select "USD"
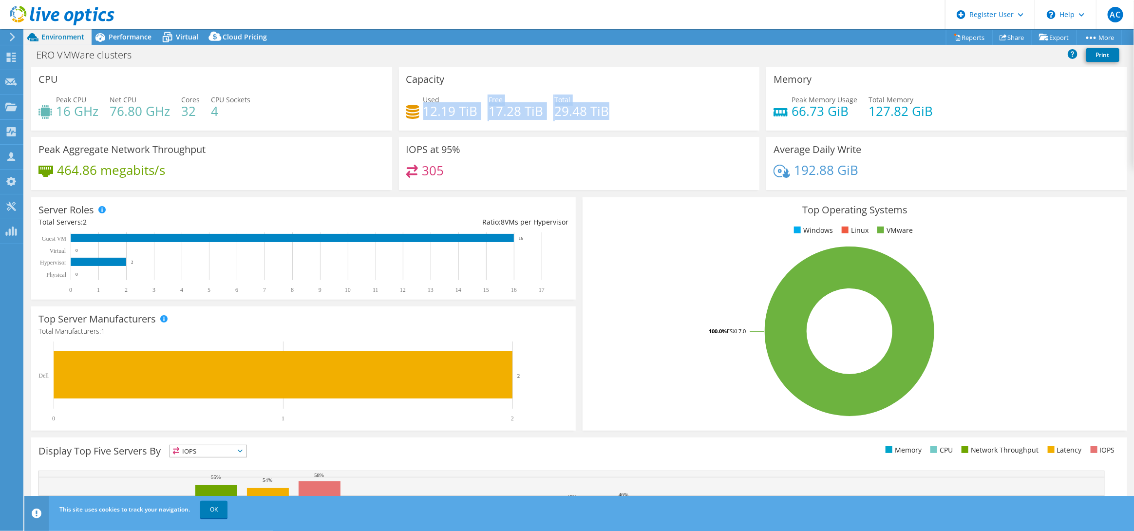
drag, startPoint x: 423, startPoint y: 113, endPoint x: 613, endPoint y: 114, distance: 189.5
click at [613, 114] on div "Used 12.19 TiB Free 17.28 TiB Total 29.48 TiB" at bounding box center [579, 111] width 346 height 32
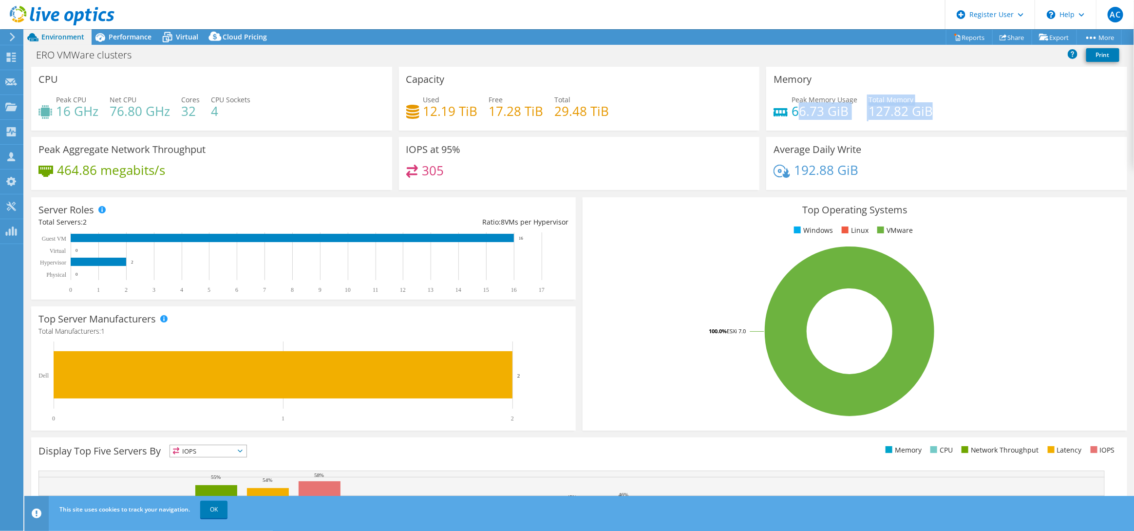
drag, startPoint x: 795, startPoint y: 110, endPoint x: 934, endPoint y: 111, distance: 138.4
click at [934, 111] on div "Peak Memory Usage 66.73 GiB Total Memory 127.82 GiB" at bounding box center [947, 111] width 346 height 32
drag, startPoint x: 786, startPoint y: 105, endPoint x: 936, endPoint y: 106, distance: 150.1
click at [936, 106] on div "Peak Memory Usage 66.73 GiB Total Memory 127.82 GiB" at bounding box center [947, 111] width 346 height 32
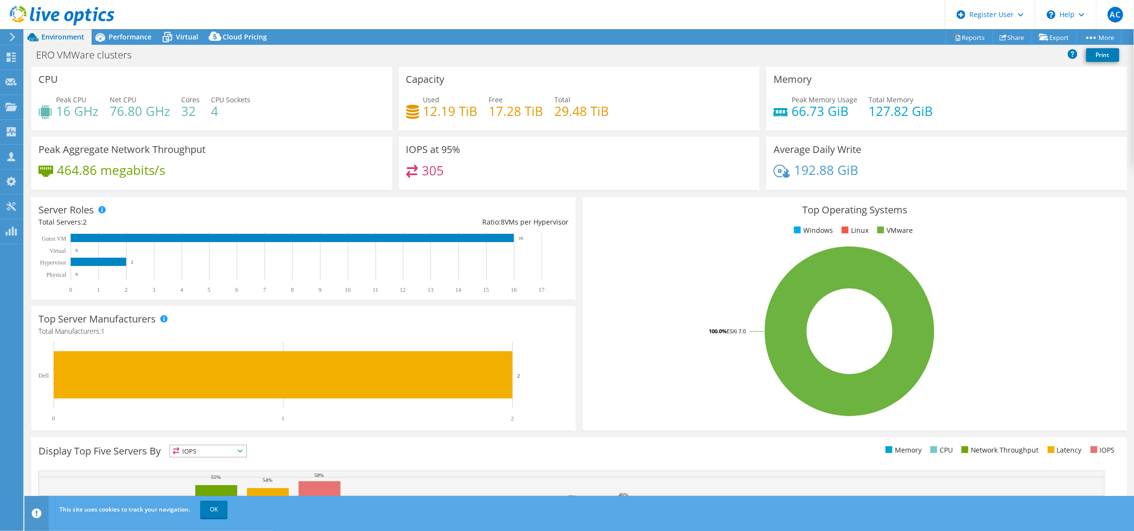
click at [936, 106] on div "Peak Memory Usage 66.73 GiB Total Memory 127.82 GiB" at bounding box center [947, 111] width 346 height 32
drag, startPoint x: 783, startPoint y: 98, endPoint x: 915, endPoint y: 101, distance: 131.6
click at [915, 101] on div "Peak Memory Usage 66.73 GiB Total Memory 127.82 GiB" at bounding box center [947, 111] width 346 height 32
click at [915, 106] on h4 "127.82 GiB" at bounding box center [901, 111] width 64 height 11
click at [132, 35] on span "Performance" at bounding box center [130, 36] width 43 height 9
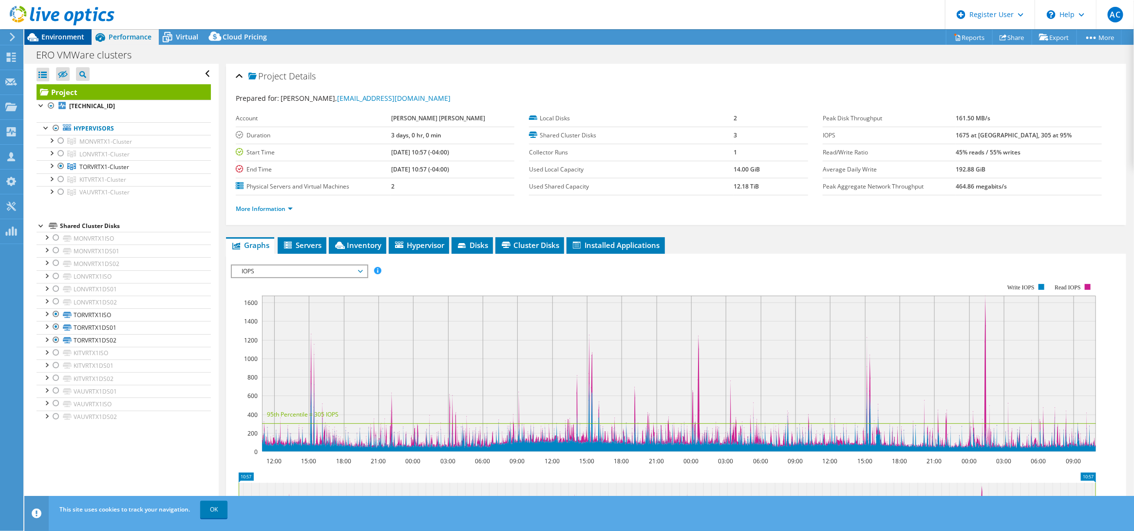
click at [70, 37] on span "Environment" at bounding box center [62, 36] width 43 height 9
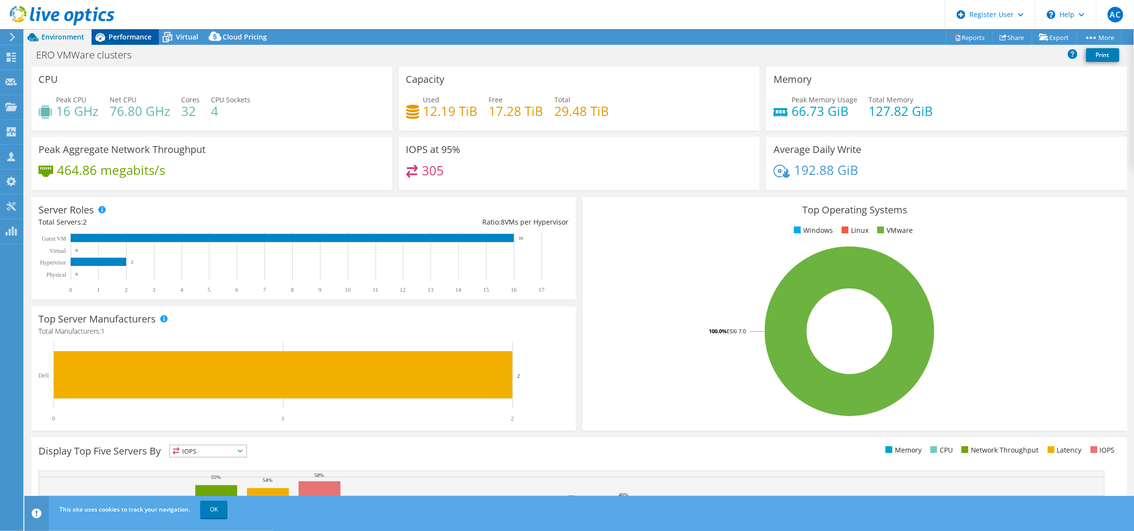
click at [124, 38] on span "Performance" at bounding box center [130, 36] width 43 height 9
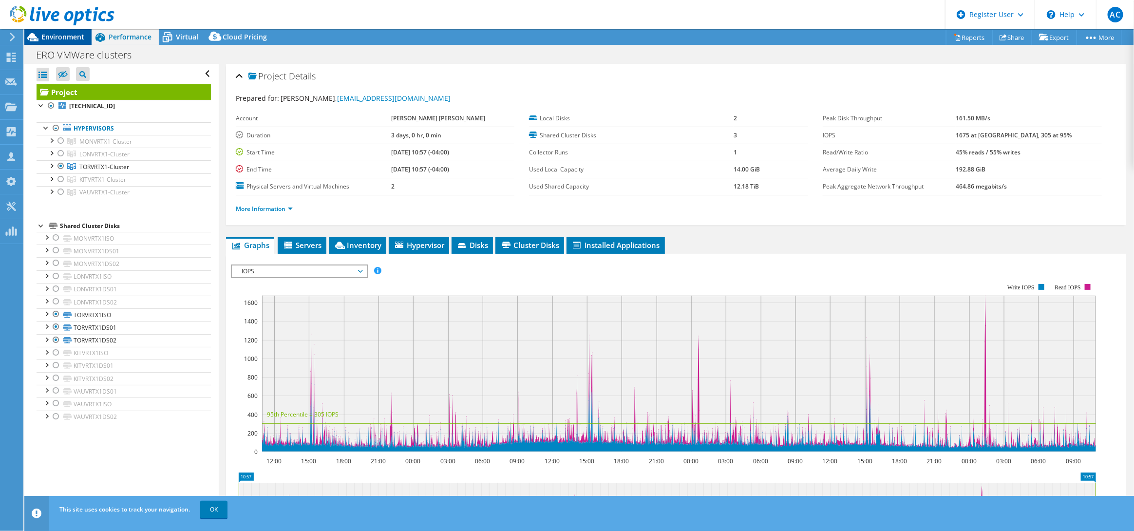
click at [50, 37] on span "Environment" at bounding box center [62, 36] width 43 height 9
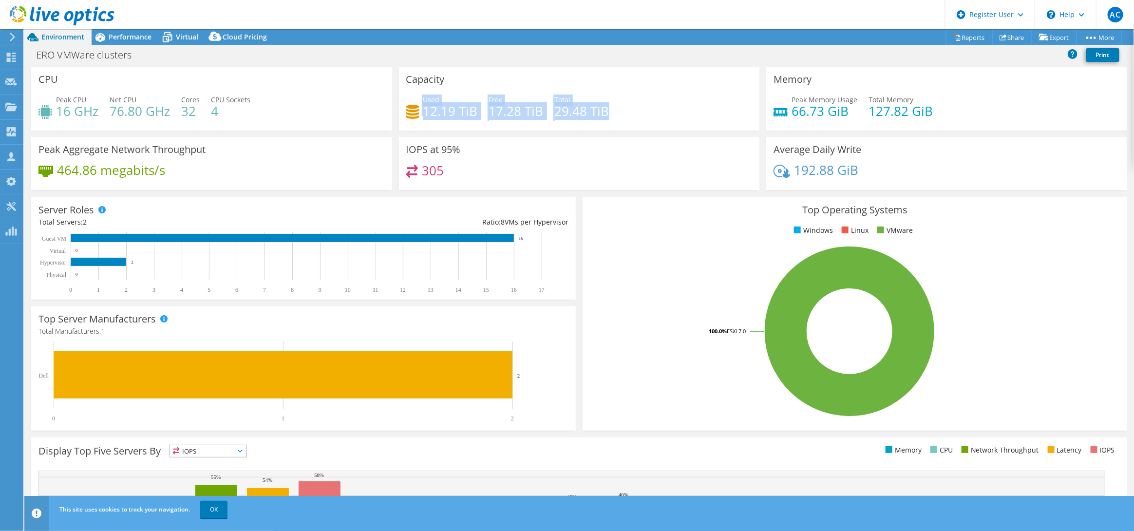
drag, startPoint x: 417, startPoint y: 111, endPoint x: 641, endPoint y: 122, distance: 224.4
click at [641, 122] on div "Used 12.19 TiB Free 17.28 TiB Total 29.48 TiB" at bounding box center [579, 111] width 346 height 32
